Goal: Information Seeking & Learning: Learn about a topic

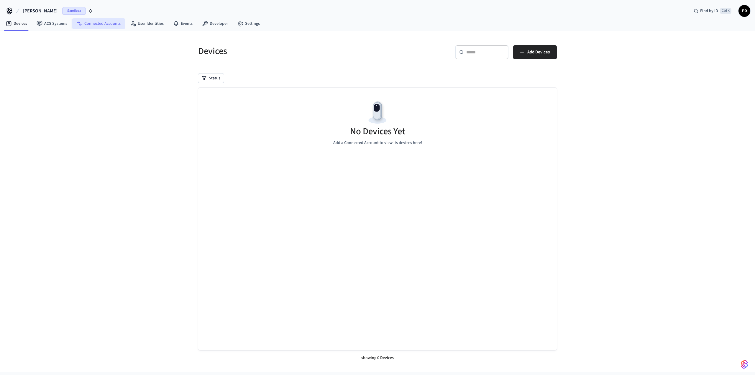
click at [100, 21] on link "Connected Accounts" at bounding box center [98, 23] width 53 height 11
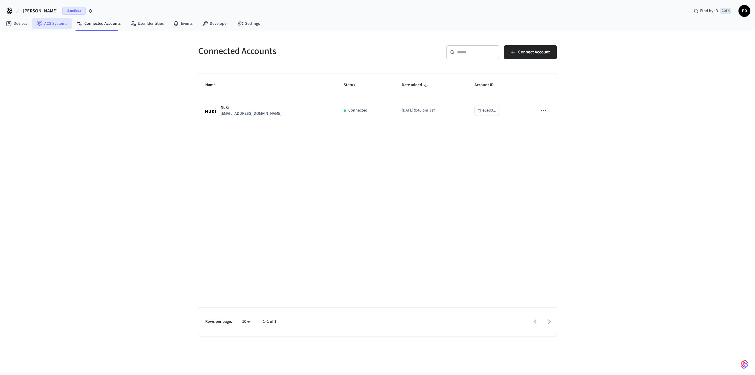
click at [49, 24] on link "ACS Systems" at bounding box center [52, 23] width 40 height 11
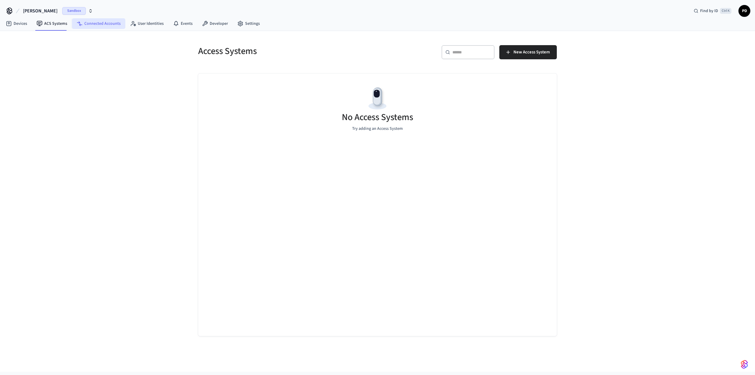
click at [105, 24] on link "Connected Accounts" at bounding box center [98, 23] width 53 height 11
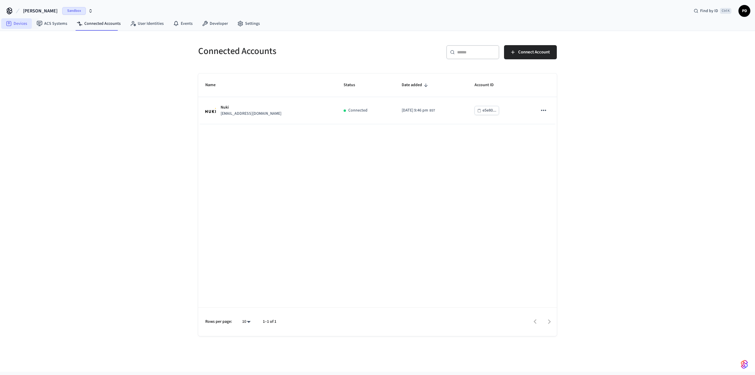
click at [15, 23] on link "Devices" at bounding box center [16, 23] width 31 height 11
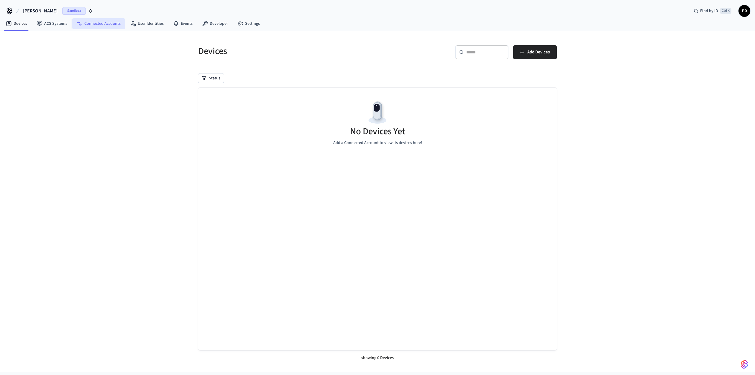
click at [101, 22] on link "Connected Accounts" at bounding box center [98, 23] width 53 height 11
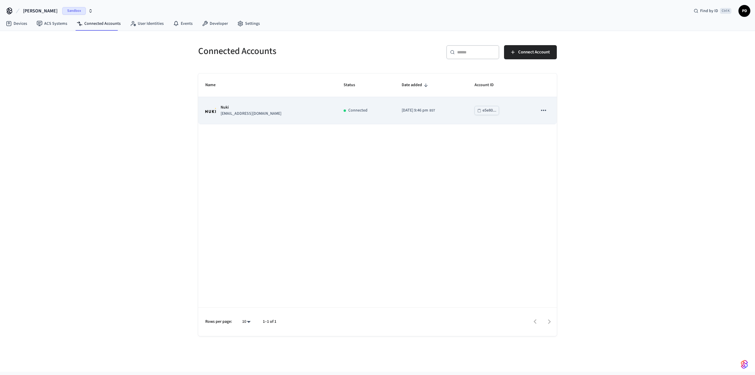
click at [543, 110] on icon "sticky table" at bounding box center [543, 110] width 5 height 1
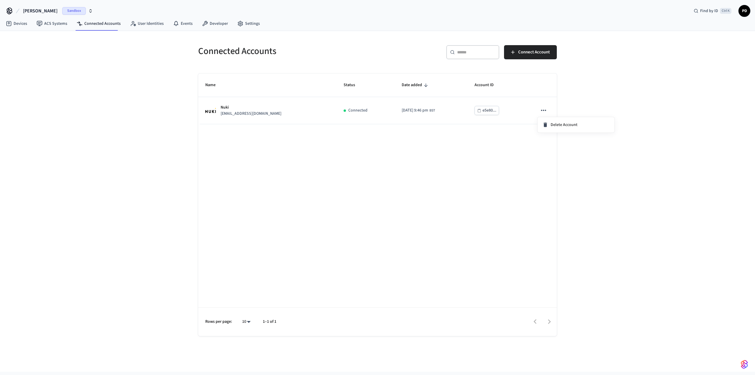
click at [416, 144] on div at bounding box center [377, 187] width 755 height 375
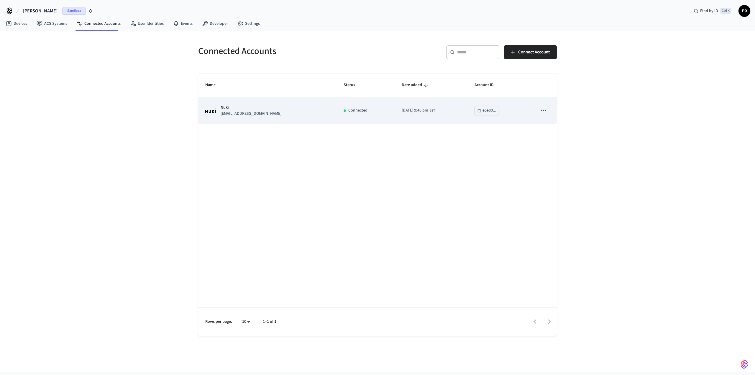
click at [348, 108] on p "Connected" at bounding box center [357, 110] width 19 height 6
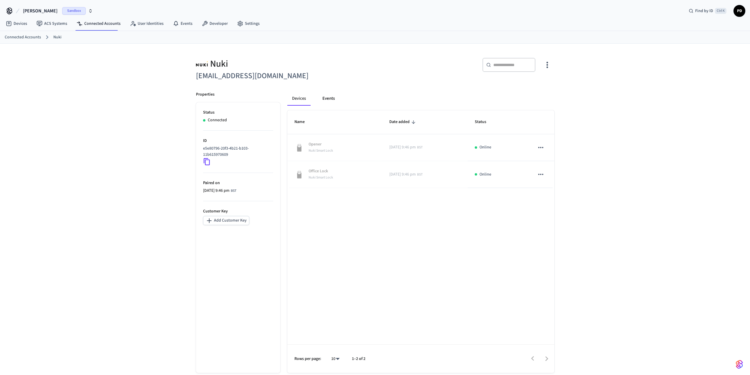
click at [330, 96] on button "Events" at bounding box center [329, 98] width 22 height 14
drag, startPoint x: 196, startPoint y: 74, endPoint x: 285, endPoint y: 79, distance: 88.9
click at [285, 79] on h6 "[EMAIL_ADDRESS][DOMAIN_NAME]" at bounding box center [284, 76] width 176 height 12
click at [287, 75] on h6 "[EMAIL_ADDRESS][DOMAIN_NAME]" at bounding box center [284, 76] width 176 height 12
click at [97, 20] on link "Connected Accounts" at bounding box center [98, 23] width 53 height 11
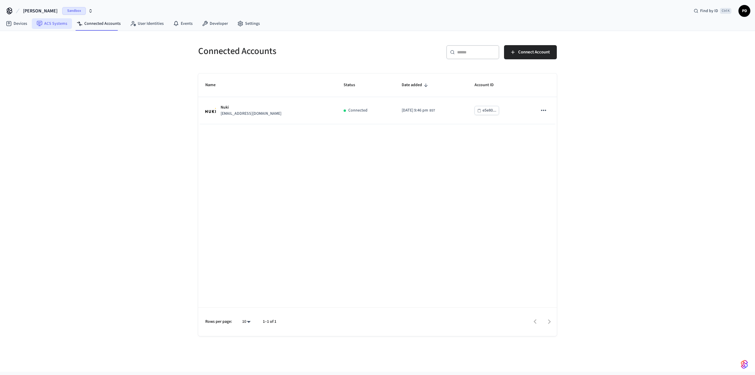
click at [50, 21] on link "ACS Systems" at bounding box center [52, 23] width 40 height 11
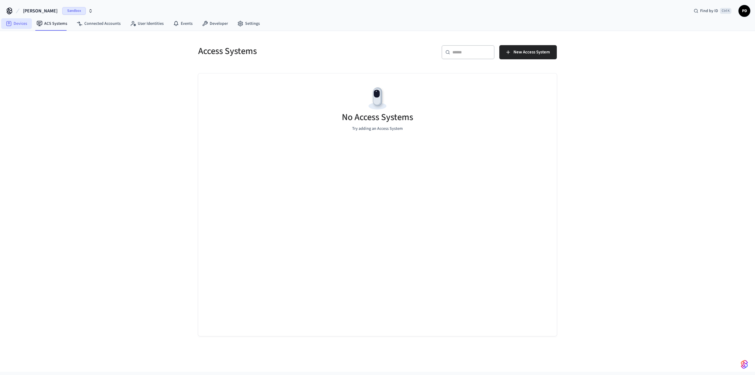
click at [20, 23] on link "Devices" at bounding box center [16, 23] width 31 height 11
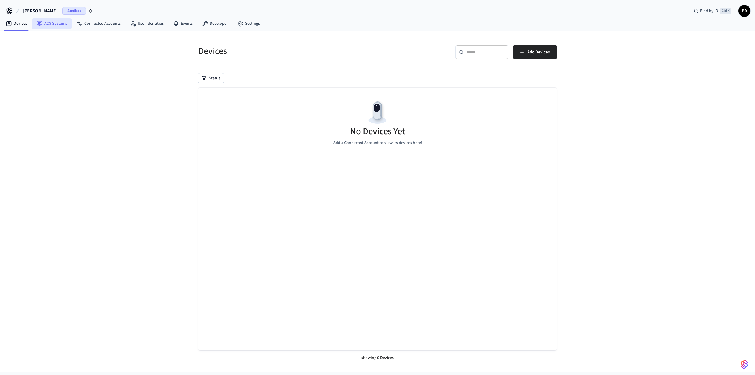
click at [49, 24] on link "ACS Systems" at bounding box center [52, 23] width 40 height 11
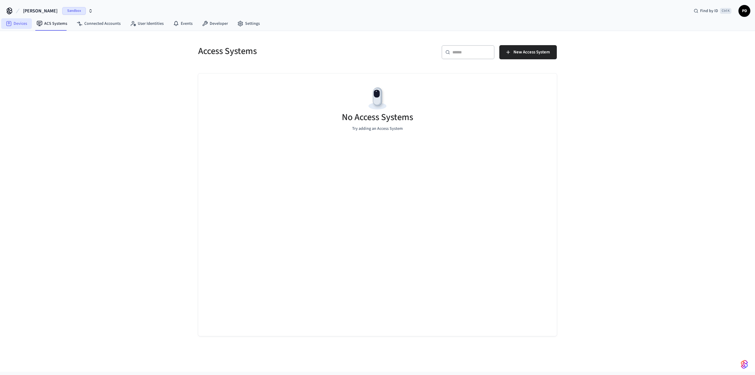
click at [24, 24] on link "Devices" at bounding box center [16, 23] width 31 height 11
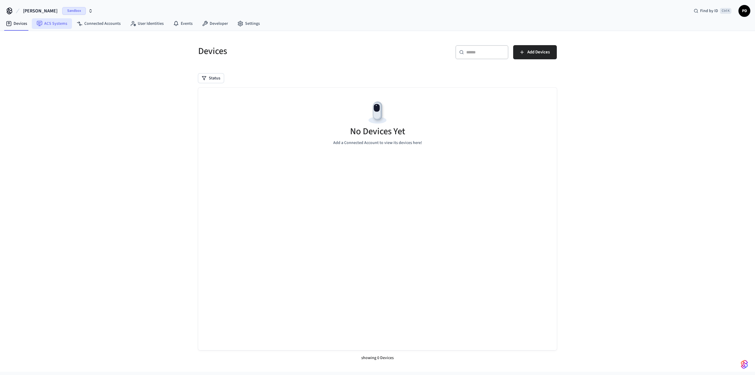
click at [45, 28] on link "ACS Systems" at bounding box center [52, 23] width 40 height 11
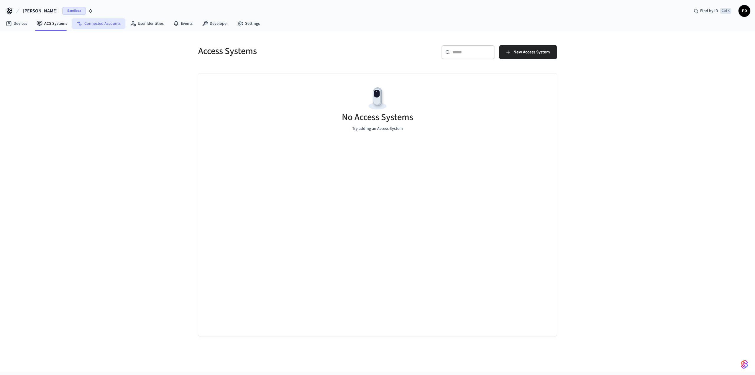
click at [91, 24] on link "Connected Accounts" at bounding box center [98, 23] width 53 height 11
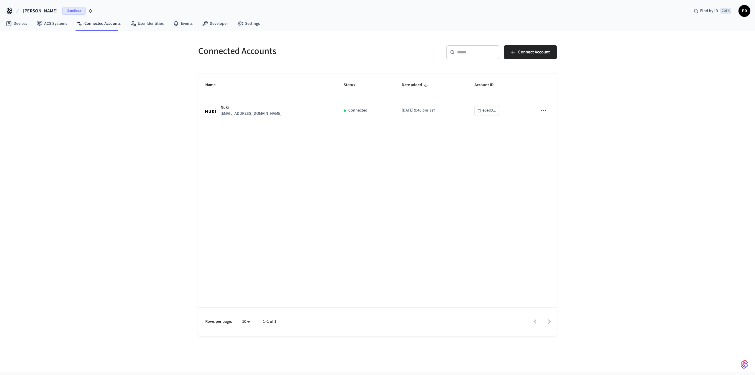
click at [745, 10] on span "PD" at bounding box center [744, 11] width 11 height 11
click at [10, 9] on icon at bounding box center [9, 10] width 9 height 9
click at [38, 12] on span "[PERSON_NAME]" at bounding box center [40, 10] width 34 height 7
click at [12, 60] on span "qaext" at bounding box center [12, 60] width 10 height 6
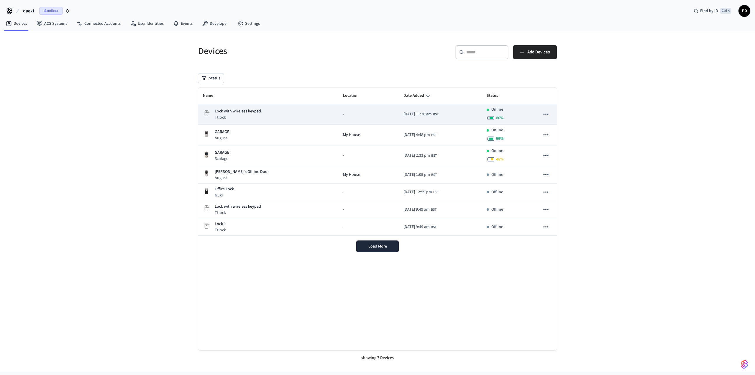
click at [313, 118] on div "Lock with wireless keypad Ttlock" at bounding box center [268, 114] width 131 height 12
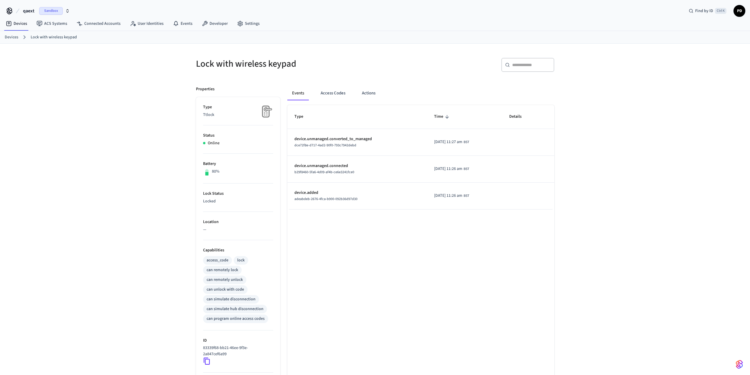
click at [267, 111] on img at bounding box center [266, 111] width 15 height 15
click at [342, 93] on button "Access Codes" at bounding box center [333, 93] width 34 height 14
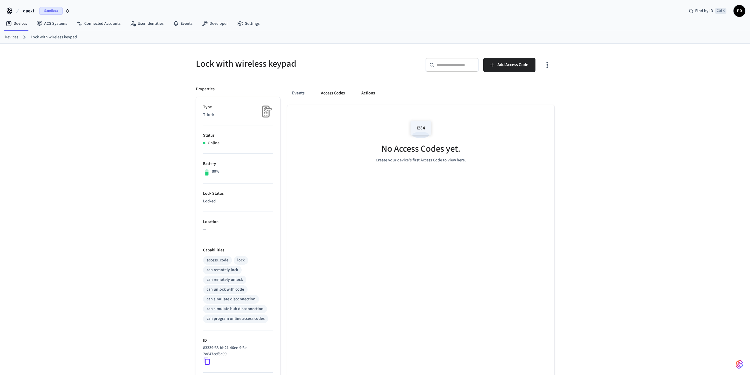
click at [364, 93] on button "Actions" at bounding box center [368, 93] width 23 height 14
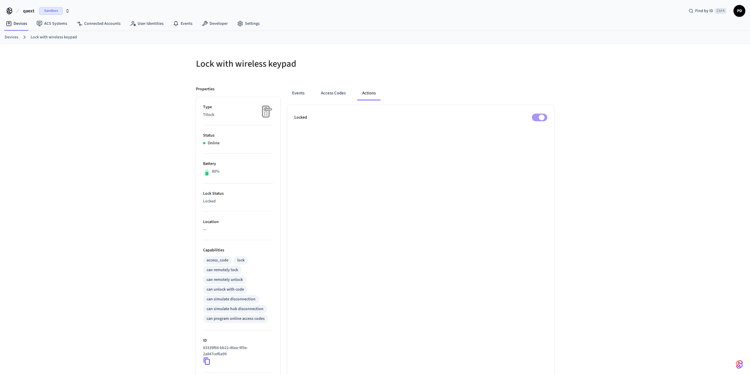
click at [216, 139] on li "Status Online" at bounding box center [238, 139] width 70 height 28
click at [213, 112] on p "Ttlock" at bounding box center [238, 115] width 70 height 6
click at [264, 109] on img at bounding box center [266, 111] width 15 height 15
click at [212, 203] on p "Locked" at bounding box center [238, 201] width 70 height 6
click at [230, 267] on div "can remotely lock" at bounding box center [222, 270] width 39 height 9
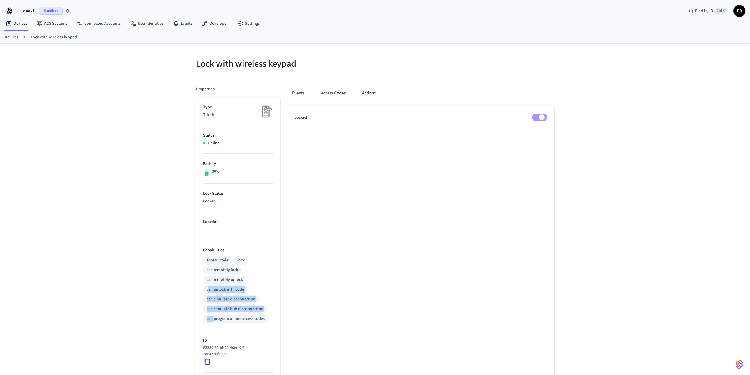
drag, startPoint x: 207, startPoint y: 305, endPoint x: 213, endPoint y: 326, distance: 21.1
click at [213, 325] on li "Capabilities access_code lock can remotely lock can remotely unlock can unlock …" at bounding box center [238, 285] width 70 height 90
click at [225, 350] on p "83339f68-bb21-46ee-9f3e-2a847cef6a99" at bounding box center [237, 351] width 68 height 12
click at [207, 360] on icon at bounding box center [207, 361] width 8 height 8
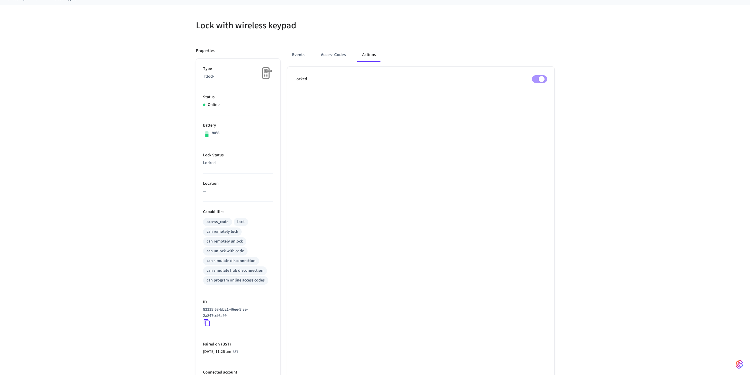
scroll to position [82, 0]
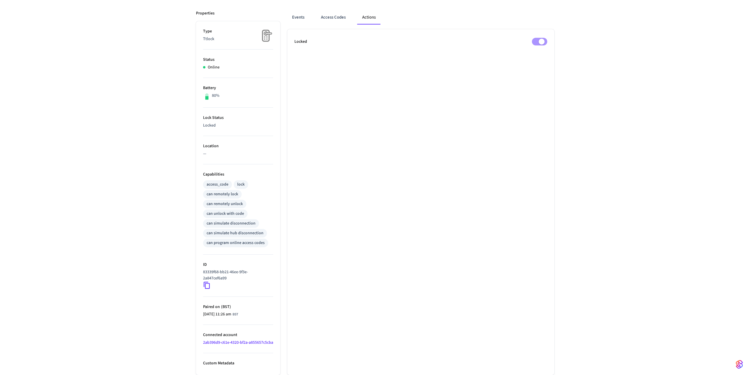
click at [222, 339] on link "2ab396d9-c61e-4320-bf2a-a855657c5cba" at bounding box center [238, 342] width 70 height 6
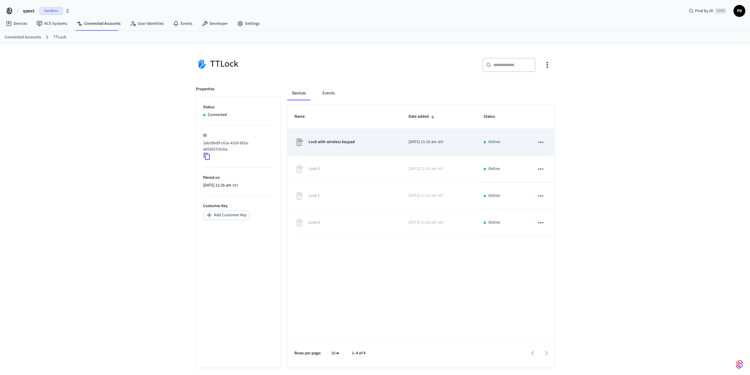
click at [429, 141] on span "2025/10/06 at 11:26 am" at bounding box center [423, 142] width 28 height 6
